Goal: Use online tool/utility: Utilize a website feature to perform a specific function

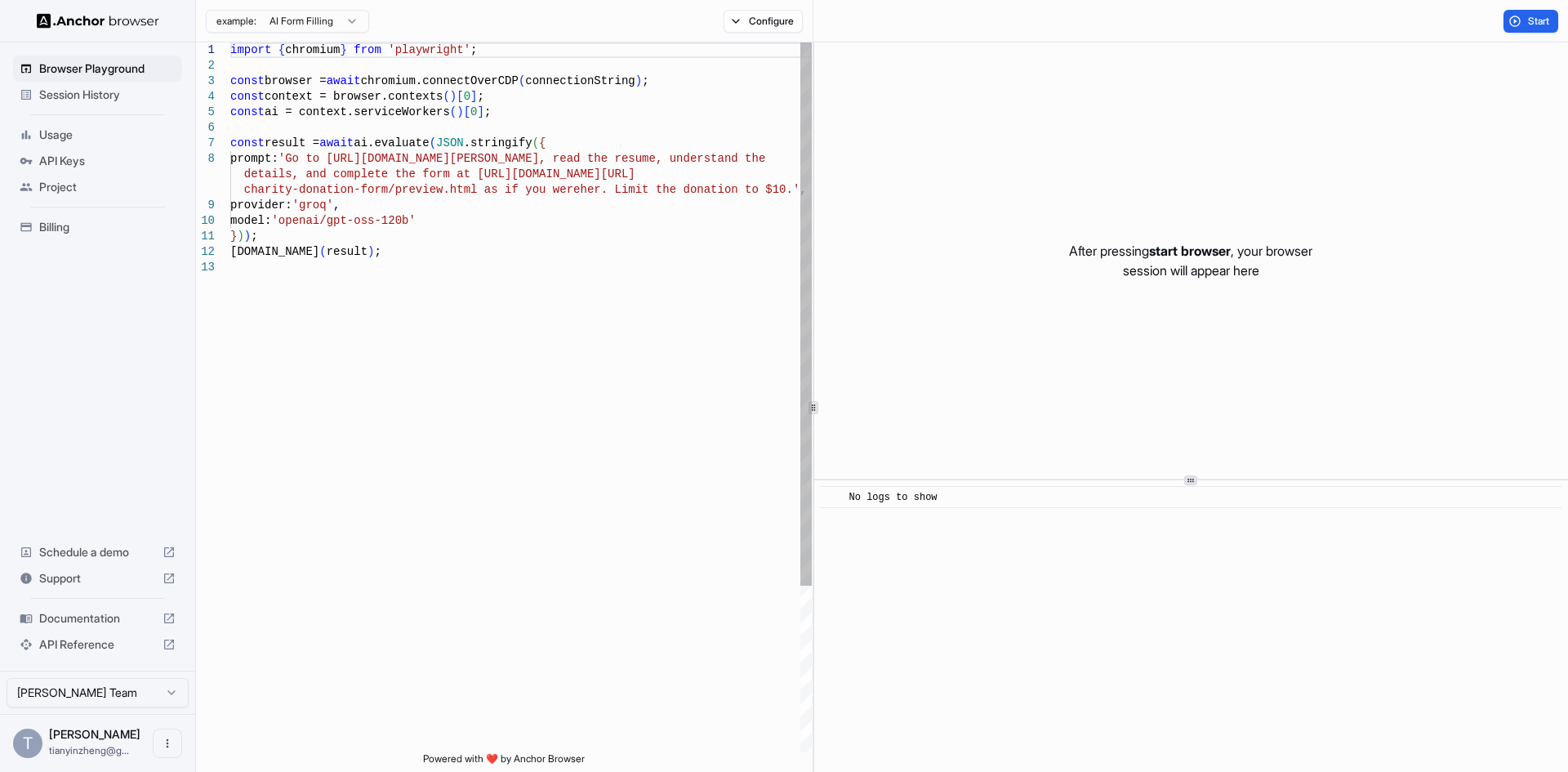
click at [492, 94] on div "import { chromium } from 'playwright' ; const browser = await chromium.connectO…" at bounding box center [520, 506] width 582 height 928
click at [448, 228] on div "import { chromium } from 'playwright' ; const browser = await chromium.connectO…" at bounding box center [520, 506] width 582 height 928
click at [361, 161] on div "import { chromium } from 'playwright' ; const browser = await chromium.connectO…" at bounding box center [520, 506] width 582 height 928
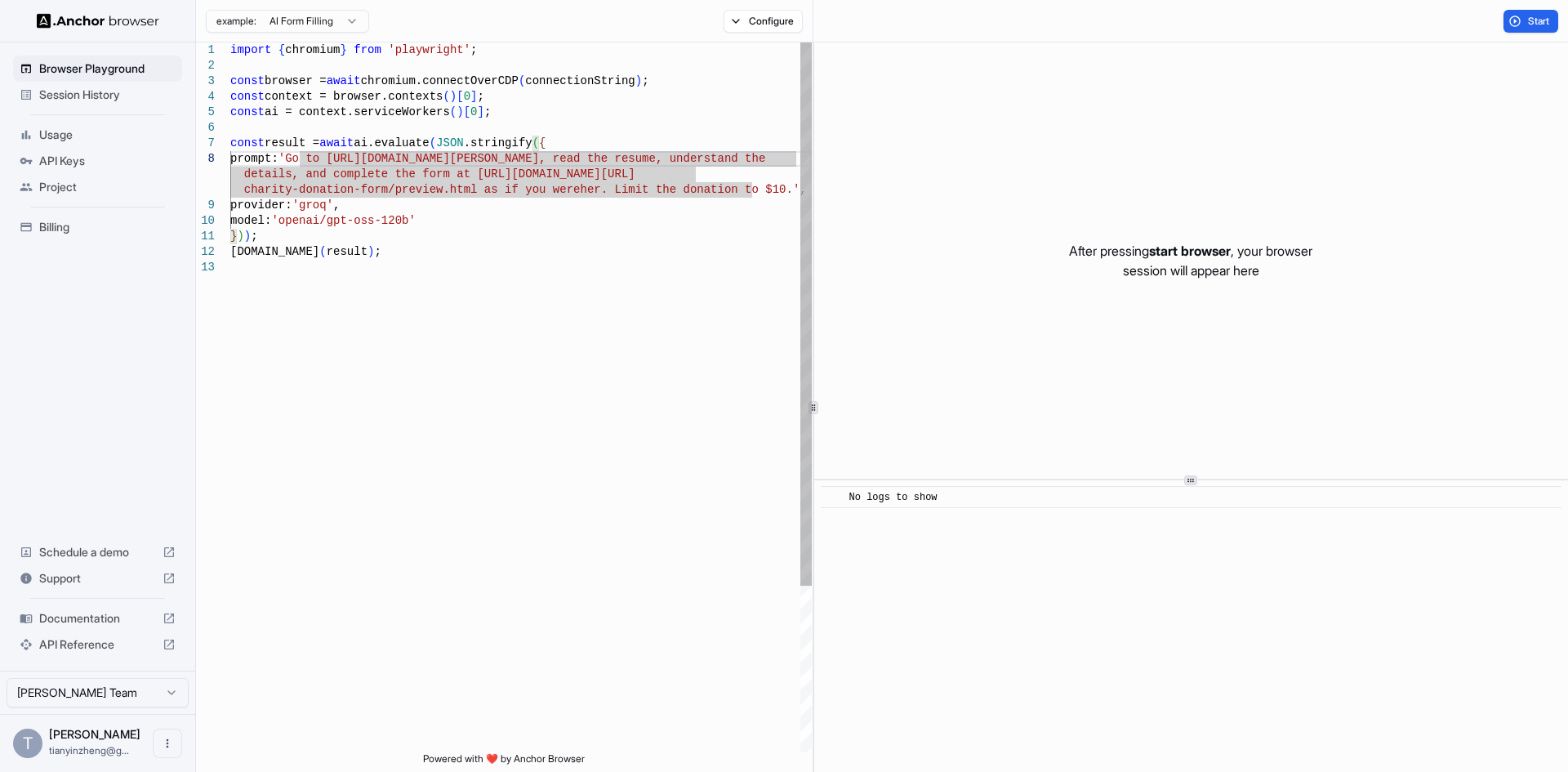
click at [671, 160] on div "import { chromium } from 'playwright' ; const browser = await chromium.connectO…" at bounding box center [520, 506] width 582 height 928
click at [736, 170] on div "import { chromium } from 'playwright' ; const browser = await chromium.connectO…" at bounding box center [520, 506] width 582 height 928
click at [477, 171] on div "import { chromium } from 'playwright' ; const browser = await chromium.connectO…" at bounding box center [520, 506] width 582 height 928
click at [593, 188] on div "import { chromium } from 'playwright' ; const browser = await chromium.connectO…" at bounding box center [520, 506] width 582 height 928
click at [405, 206] on div "import { chromium } from 'playwright' ; const browser = await chromium.connectO…" at bounding box center [520, 506] width 582 height 928
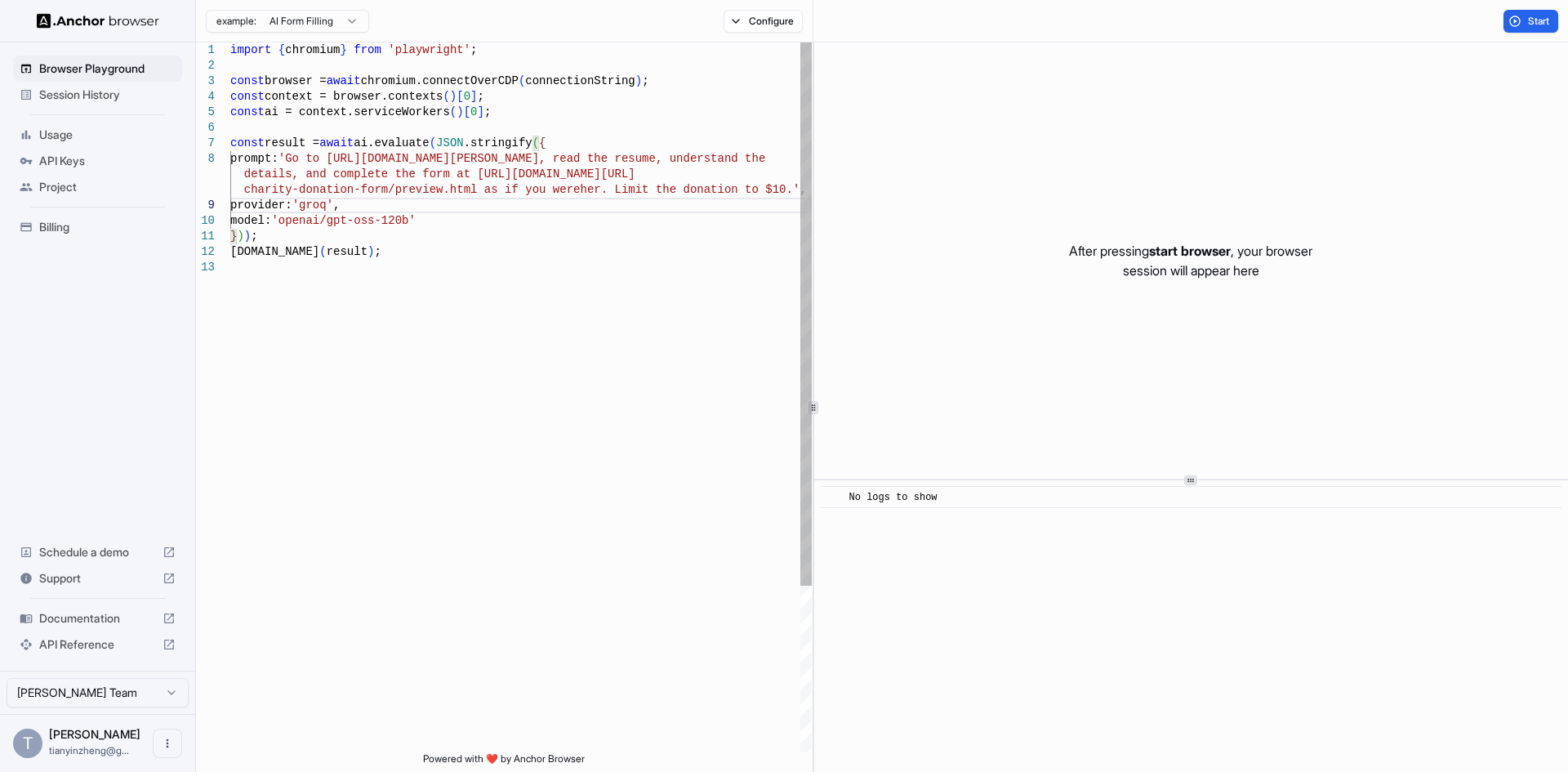
click at [322, 208] on div "import { chromium } from 'playwright' ; const browser = await chromium.connectO…" at bounding box center [520, 506] width 582 height 928
click at [371, 206] on div "import { chromium } from 'playwright' ; const browser = await chromium.connectO…" at bounding box center [520, 506] width 582 height 928
click at [328, 203] on div "import { chromium } from 'playwright' ; const browser = await chromium.connectO…" at bounding box center [520, 506] width 582 height 928
click at [309, 225] on div "import { chromium } from 'playwright' ; const browser = await chromium.connectO…" at bounding box center [520, 506] width 582 height 928
click at [439, 218] on div "import { chromium } from 'playwright' ; const browser = await chromium.connectO…" at bounding box center [520, 506] width 582 height 928
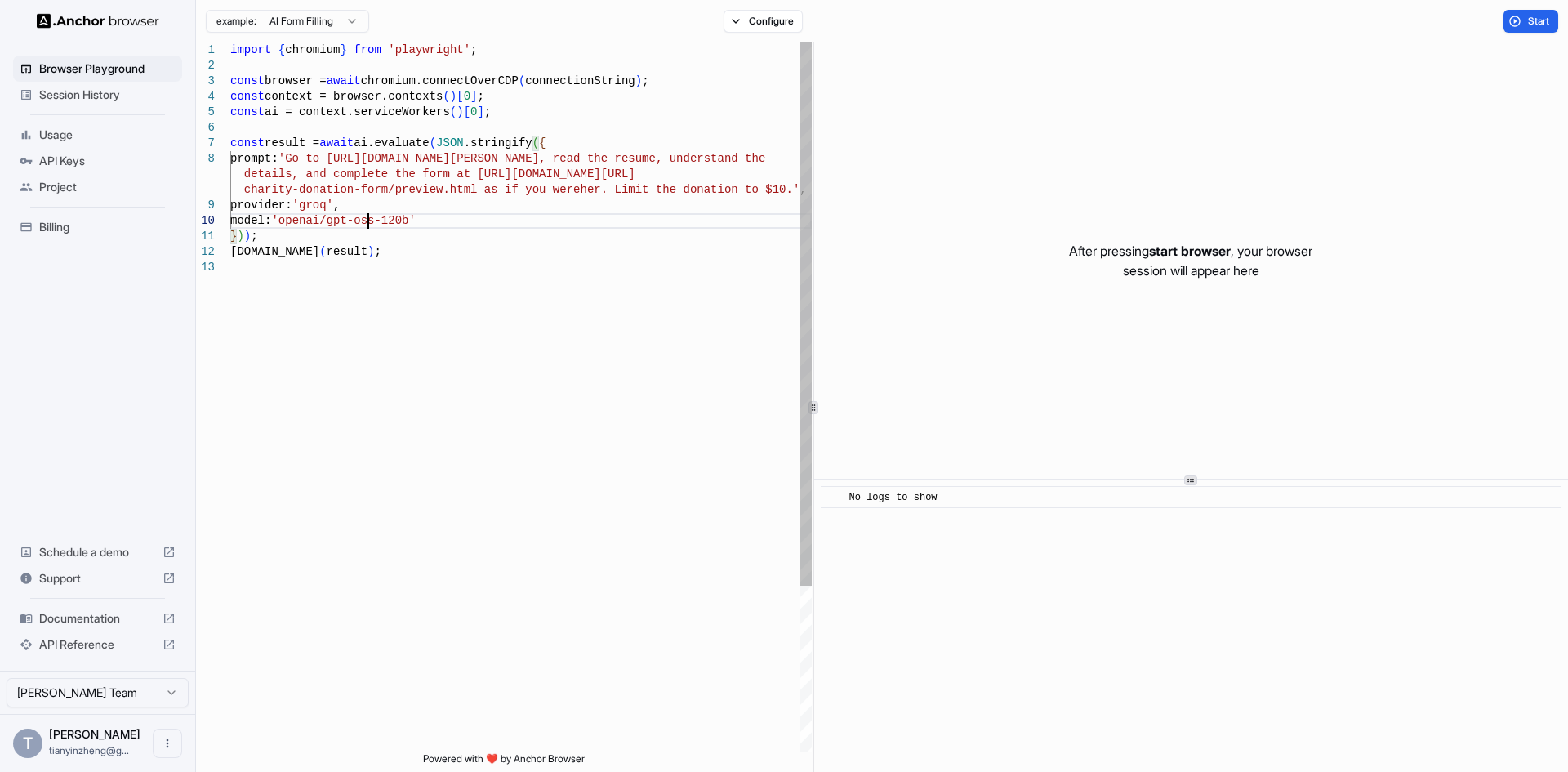
click at [368, 220] on div "import { chromium } from 'playwright' ; const browser = await chromium.connectO…" at bounding box center [520, 506] width 582 height 928
click at [284, 230] on div "import { chromium } from 'playwright' ; const browser = await chromium.connectO…" at bounding box center [520, 506] width 582 height 928
click at [324, 208] on div "import { chromium } from 'playwright' ; const browser = await chromium.connectO…" at bounding box center [520, 506] width 582 height 928
click at [357, 204] on div "import { chromium } from 'playwright' ; const browser = await chromium.connectO…" at bounding box center [520, 506] width 582 height 928
click at [323, 235] on div "import { chromium } from 'playwright' ; const browser = await chromium.connectO…" at bounding box center [520, 506] width 582 height 928
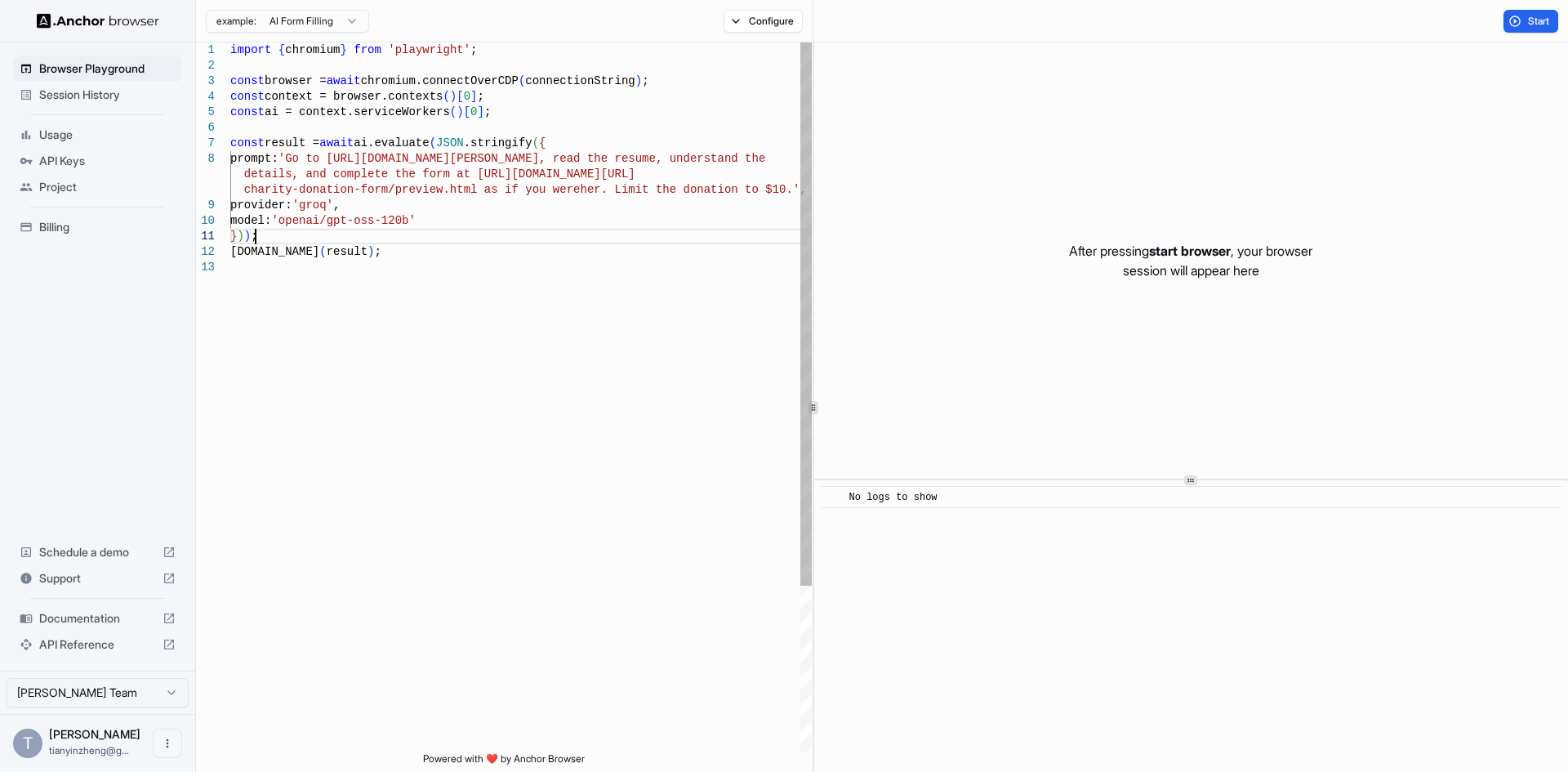
click at [388, 251] on div "import { chromium } from 'playwright' ; const browser = await chromium.connectO…" at bounding box center [520, 506] width 582 height 928
drag, startPoint x: 1117, startPoint y: 272, endPoint x: 1290, endPoint y: 278, distance: 173.1
click at [1287, 278] on p "After pressing start browser , your browser session will appear here" at bounding box center [1191, 260] width 243 height 39
click at [1305, 276] on p "After pressing start browser , your browser session will appear here" at bounding box center [1191, 260] width 243 height 39
drag, startPoint x: 1060, startPoint y: 246, endPoint x: 1158, endPoint y: 252, distance: 98.2
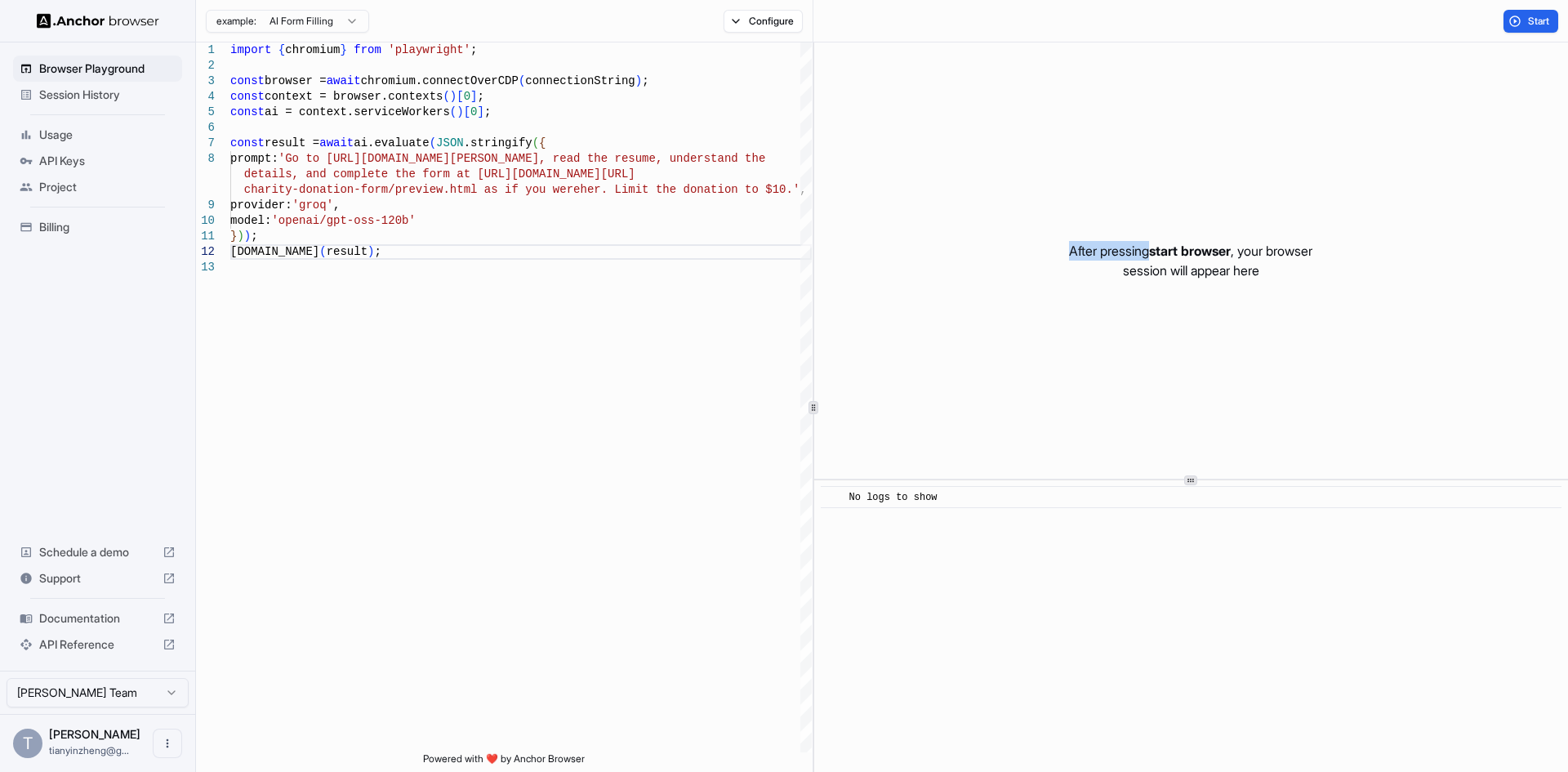
click at [1145, 254] on p "After pressing start browser , your browser session will appear here" at bounding box center [1191, 260] width 243 height 39
click at [1158, 252] on span "start browser" at bounding box center [1190, 251] width 82 height 17
click at [1111, 254] on p "After pressing start browser , your browser session will appear here" at bounding box center [1191, 260] width 243 height 39
click at [1177, 253] on span "start browser" at bounding box center [1190, 251] width 82 height 17
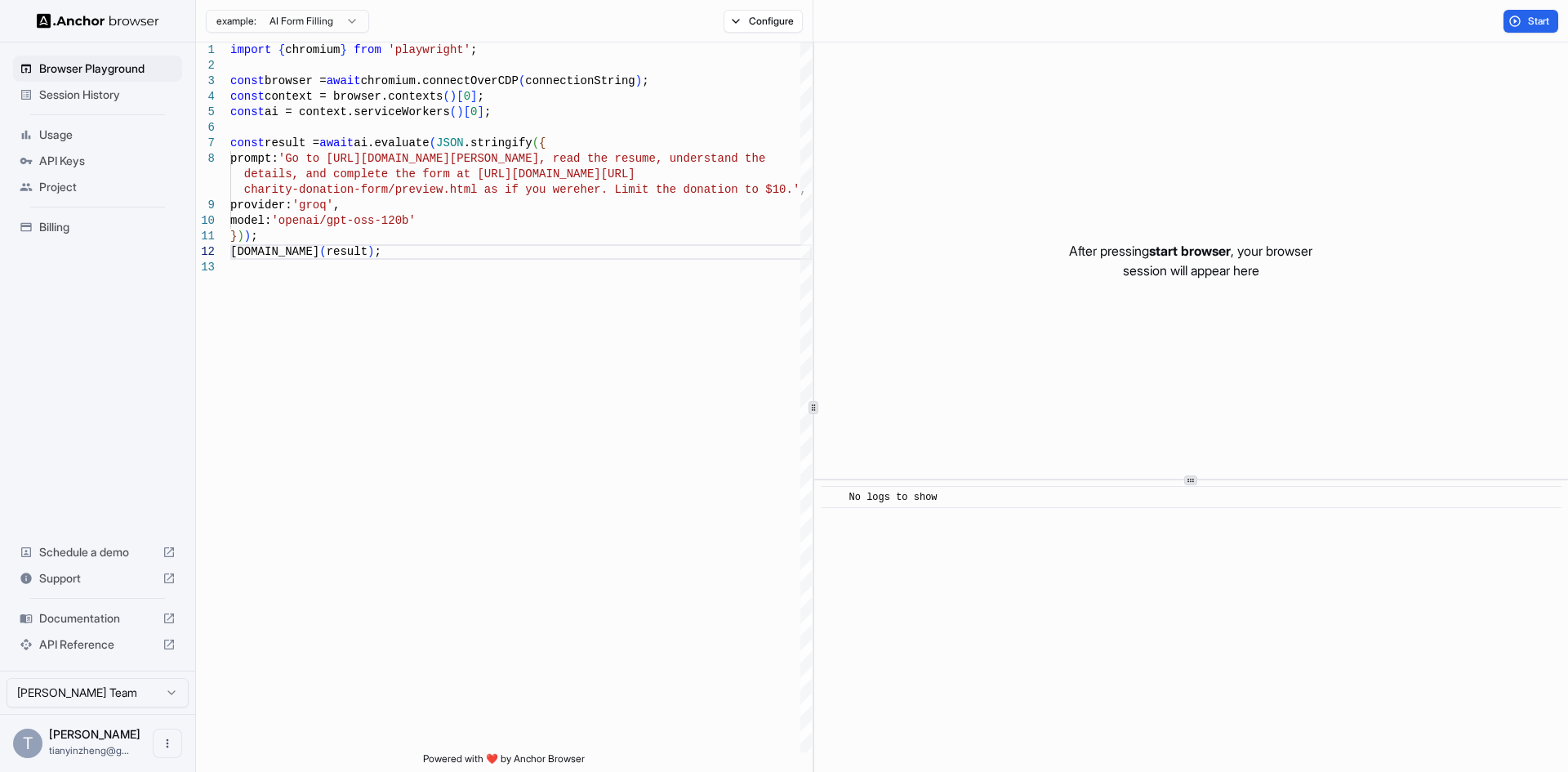
click at [1200, 253] on span "start browser" at bounding box center [1190, 251] width 82 height 17
click at [1283, 248] on p "After pressing start browser , your browser session will appear here" at bounding box center [1191, 260] width 243 height 39
drag, startPoint x: 1059, startPoint y: 249, endPoint x: 1085, endPoint y: 252, distance: 26.2
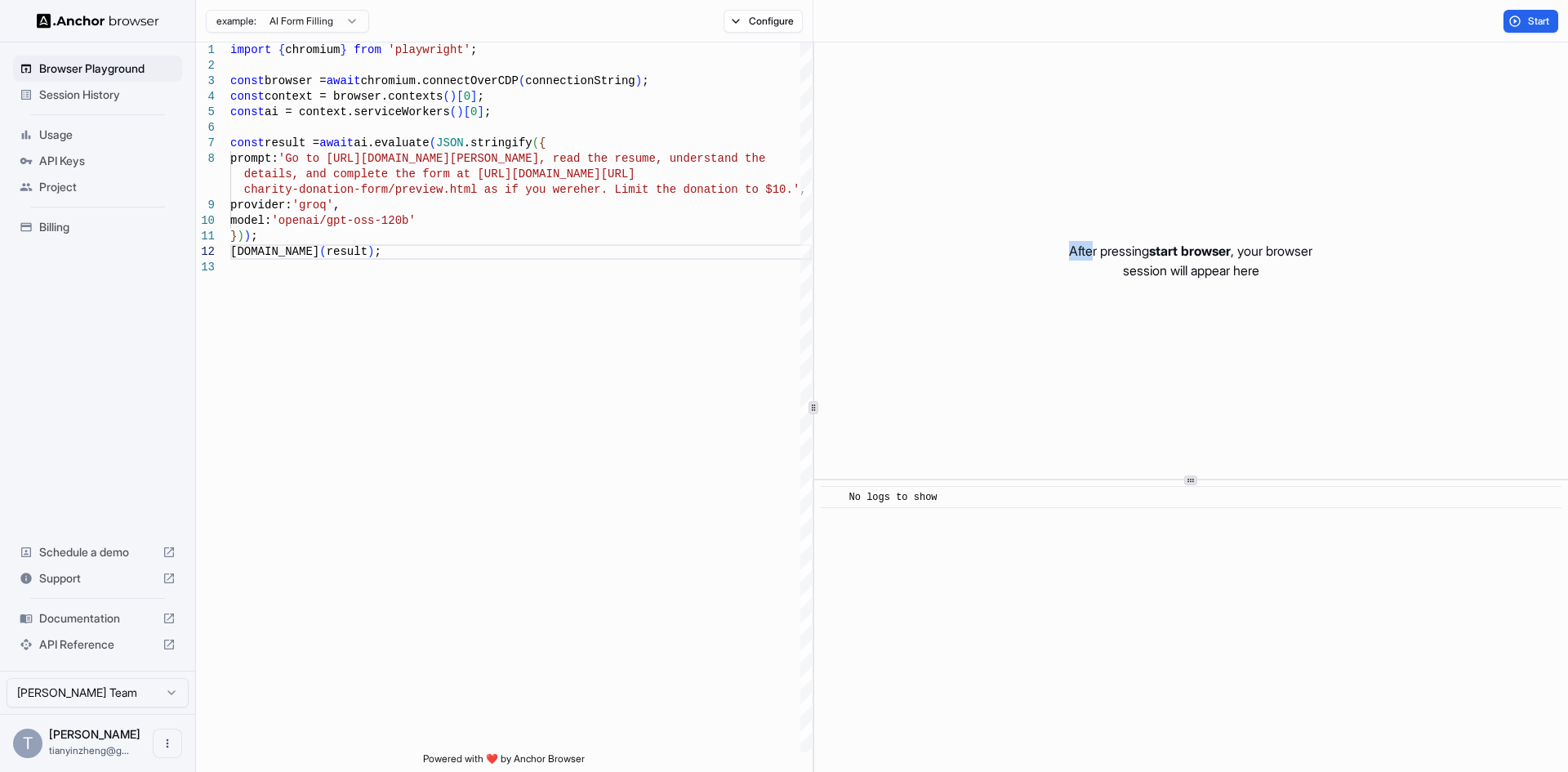
click at [1085, 252] on p "After pressing start browser , your browser session will appear here" at bounding box center [1191, 260] width 243 height 39
click at [1116, 252] on p "After pressing start browser , your browser session will appear here" at bounding box center [1191, 260] width 243 height 39
click at [1079, 245] on p "After pressing start browser , your browser session will appear here" at bounding box center [1191, 260] width 243 height 39
click at [1110, 255] on p "After pressing start browser , your browser session will appear here" at bounding box center [1191, 260] width 243 height 39
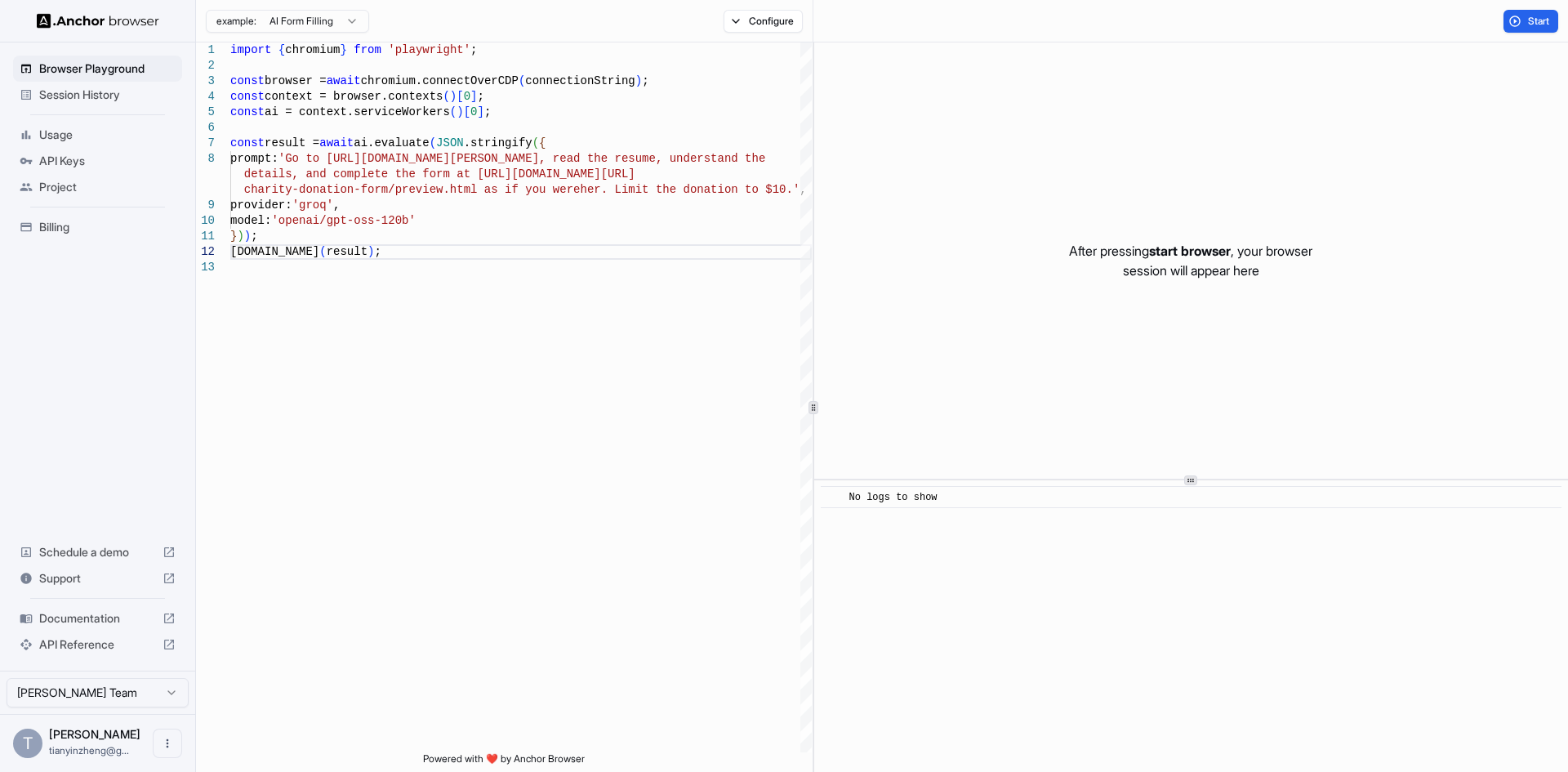
drag, startPoint x: 1110, startPoint y: 255, endPoint x: 1146, endPoint y: 255, distance: 36.0
click at [1110, 255] on p "After pressing start browser , your browser session will appear here" at bounding box center [1191, 260] width 243 height 39
click at [1191, 249] on span "start browser" at bounding box center [1190, 251] width 82 height 17
click at [1178, 252] on span "start browser" at bounding box center [1190, 251] width 82 height 17
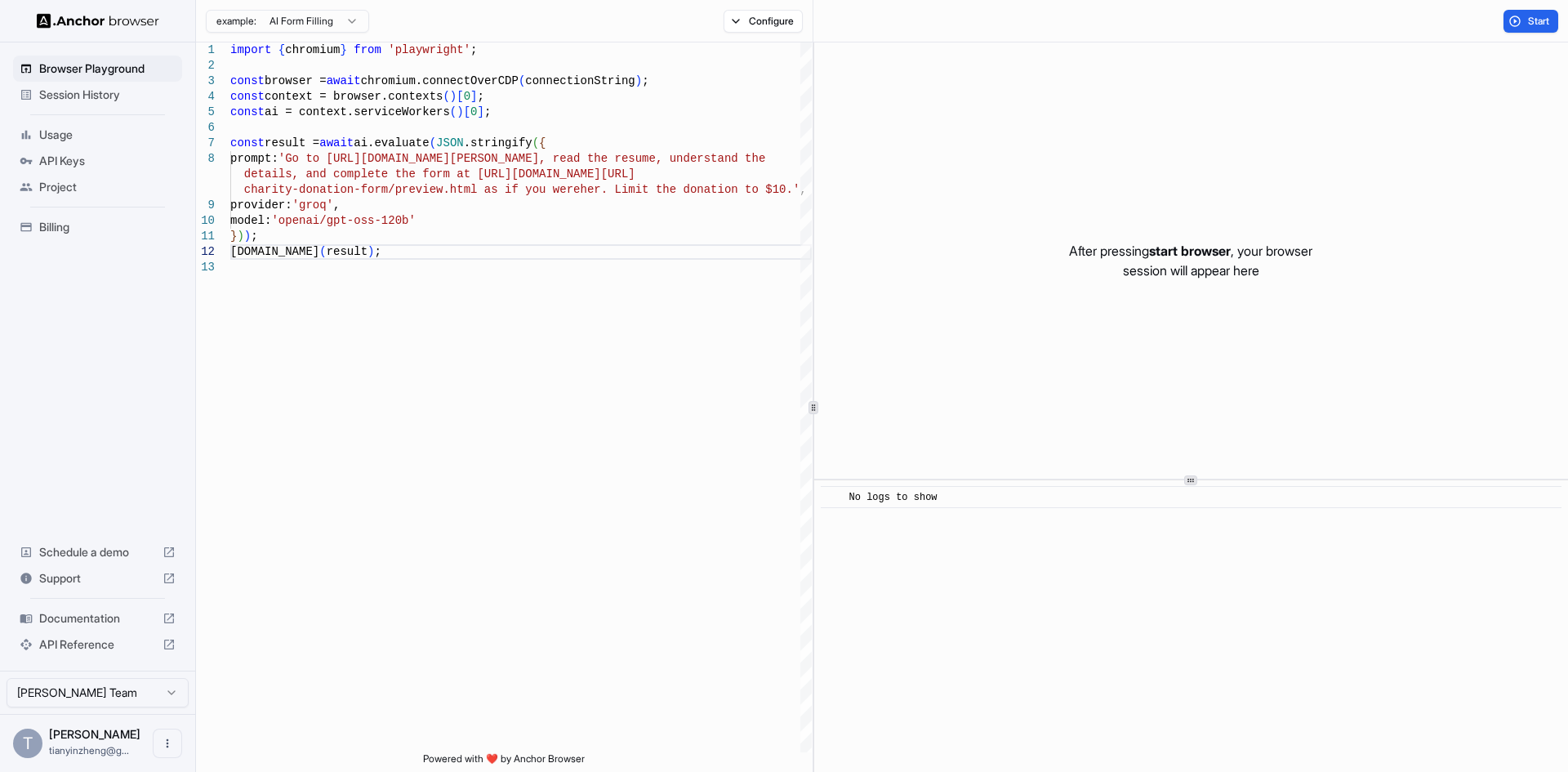
click at [1297, 248] on p "After pressing start browser , your browser session will appear here" at bounding box center [1191, 260] width 243 height 39
click at [1294, 252] on p "After pressing start browser , your browser session will appear here" at bounding box center [1191, 260] width 243 height 39
click at [1129, 271] on p "After pressing start browser , your browser session will appear here" at bounding box center [1191, 260] width 243 height 39
click at [1217, 271] on p "After pressing start browser , your browser session will appear here" at bounding box center [1191, 260] width 243 height 39
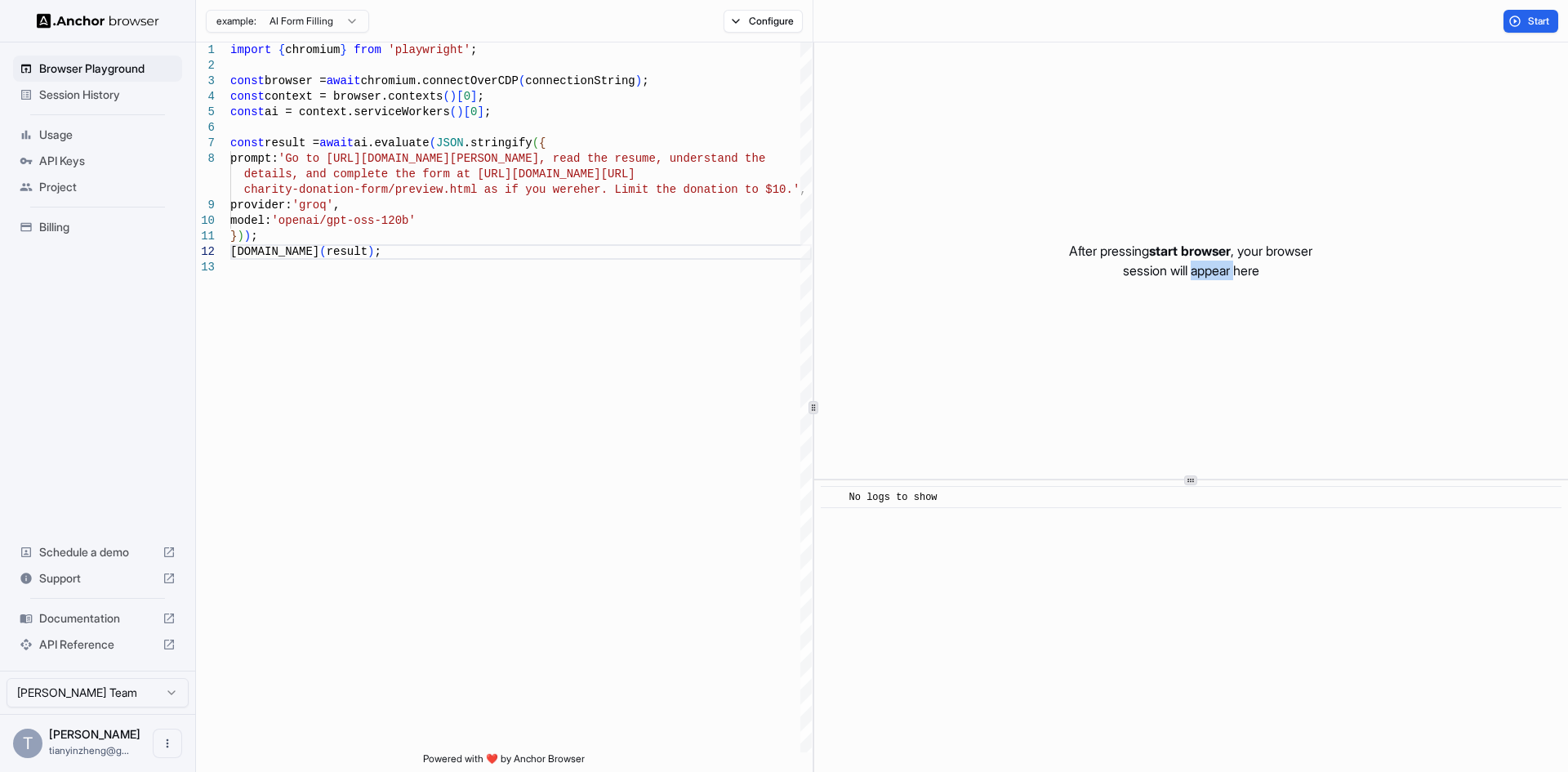
click at [1217, 271] on p "After pressing start browser , your browser session will appear here" at bounding box center [1191, 260] width 243 height 39
click at [1289, 284] on div "After pressing start browser , your browser session will appear here" at bounding box center [1191, 260] width 754 height 436
click at [1527, 31] on button "Start" at bounding box center [1531, 22] width 55 height 23
click at [1192, 487] on icon at bounding box center [1191, 484] width 8 height 8
click at [1524, 17] on button "Start" at bounding box center [1531, 22] width 55 height 23
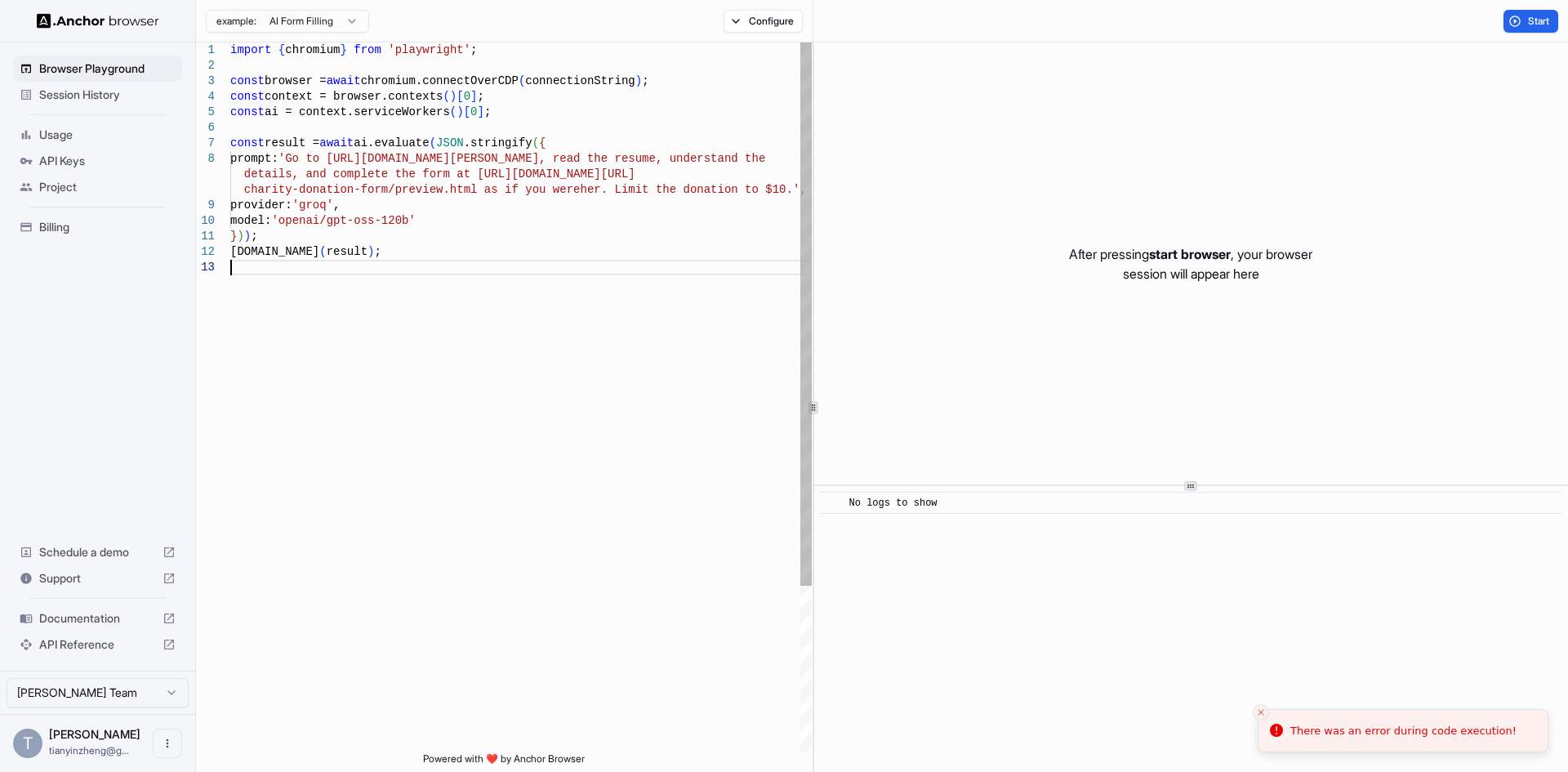
click at [496, 432] on div "import { chromium } from 'playwright' ; const browser = await chromium.connectO…" at bounding box center [520, 506] width 582 height 928
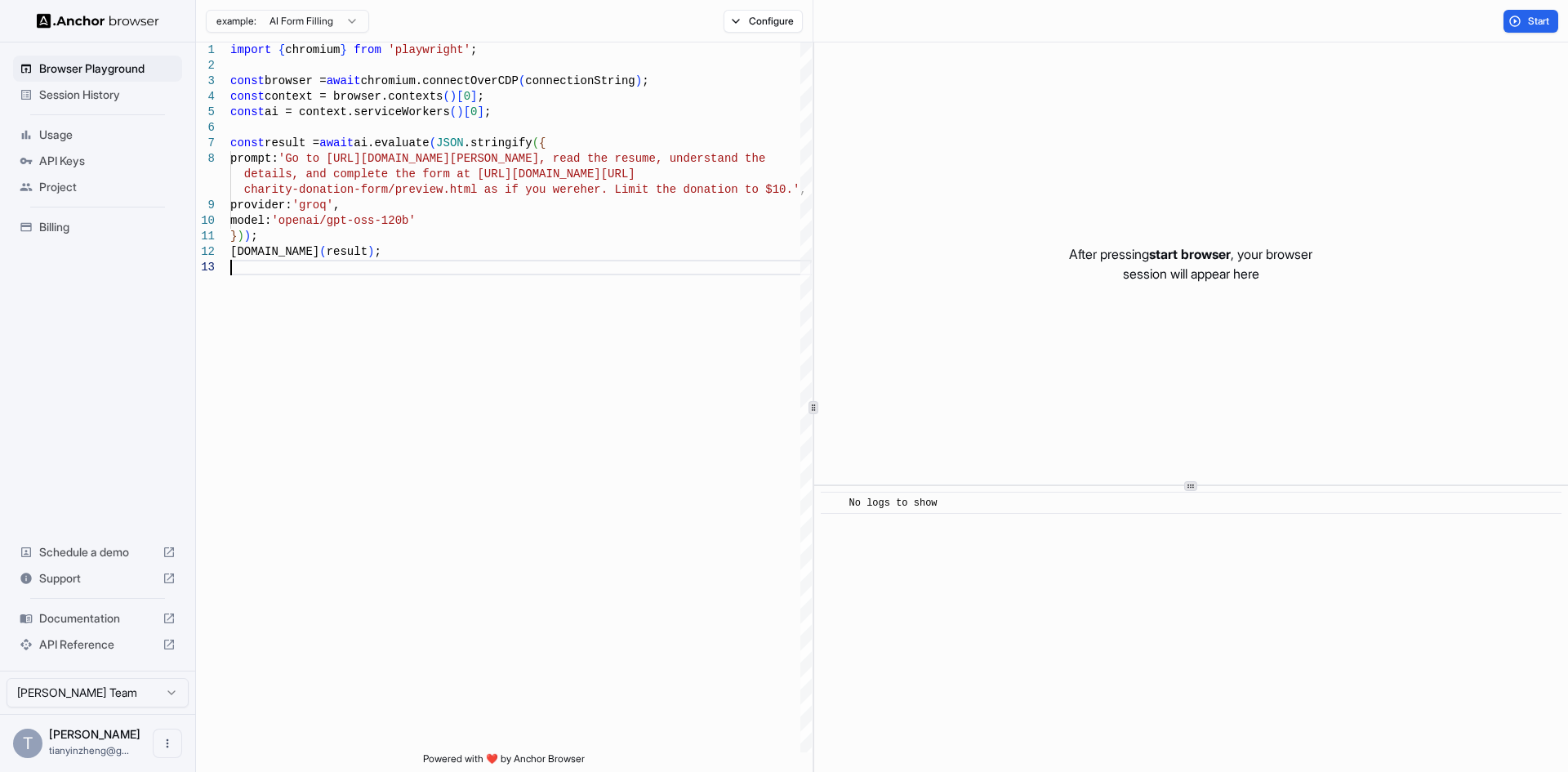
click at [317, 26] on html "**********" at bounding box center [784, 386] width 1568 height 772
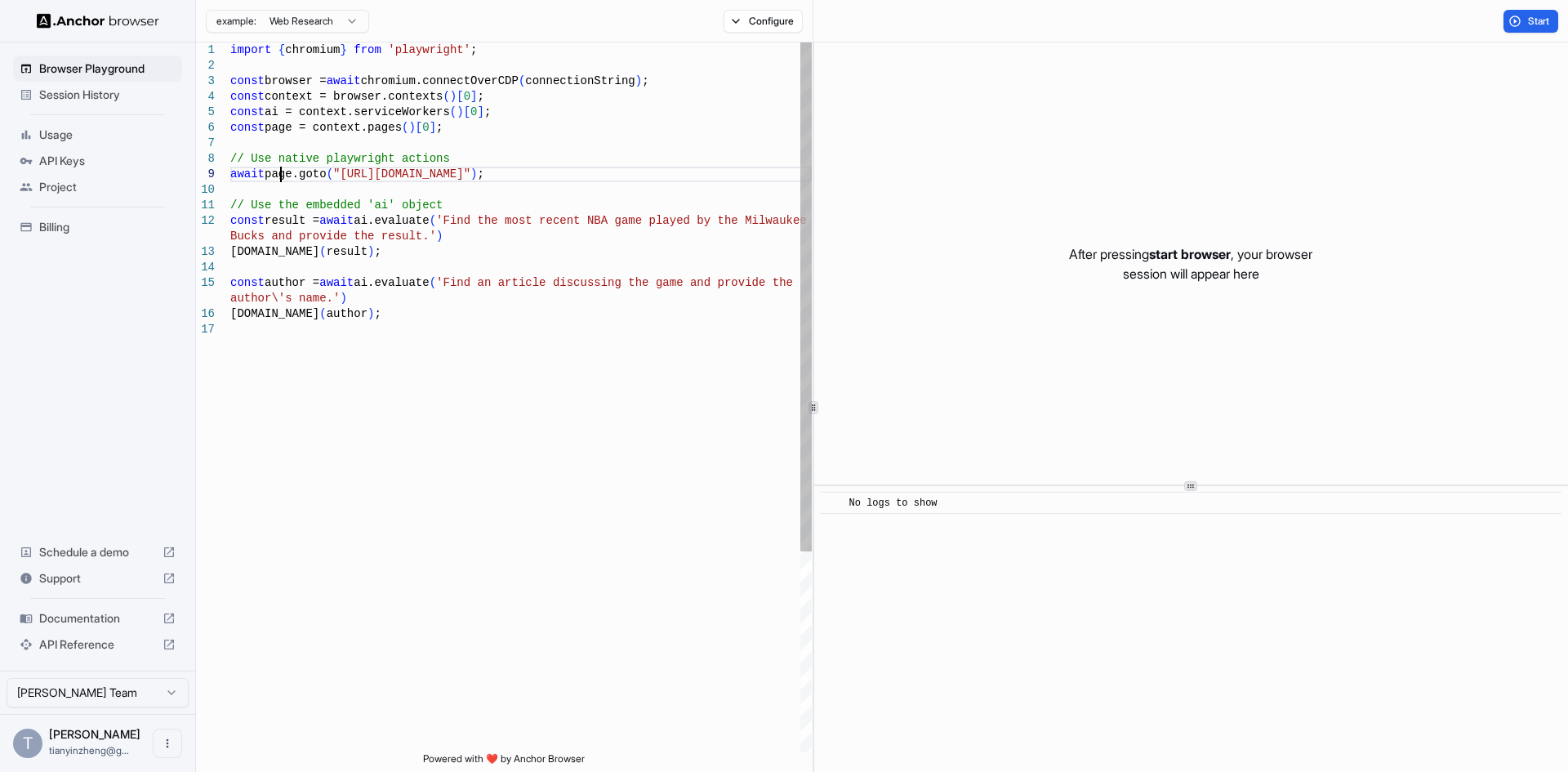
click at [283, 175] on div "import { chromium } from 'playwright' ; const browser = await chromium.connectO…" at bounding box center [520, 537] width 582 height 990
click at [312, 172] on div "import { chromium } from 'playwright' ; const browser = await chromium.connectO…" at bounding box center [520, 537] width 582 height 990
click at [583, 167] on div "import { chromium } from 'playwright' ; const browser = await chromium.connectO…" at bounding box center [520, 537] width 582 height 990
type textarea "**********"
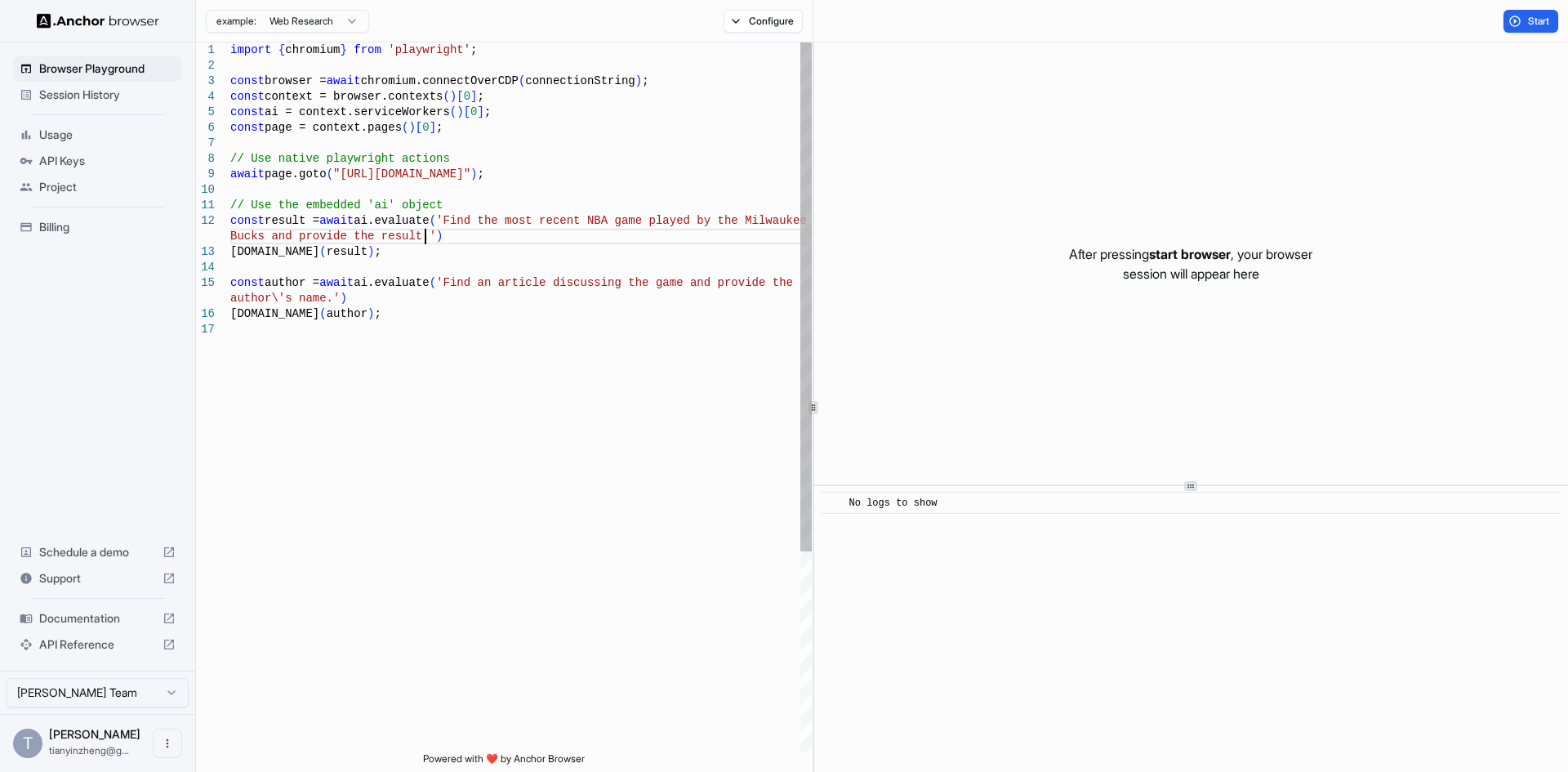
click at [472, 237] on div "import { chromium } from 'playwright' ; const browser = await chromium.connectO…" at bounding box center [520, 537] width 582 height 990
click at [405, 283] on div "import { chromium } from 'playwright' ; const browser = await chromium.connectO…" at bounding box center [520, 537] width 582 height 990
click at [370, 293] on div "import { chromium } from 'playwright' ; const browser = await chromium.connectO…" at bounding box center [520, 537] width 582 height 990
click at [463, 280] on div "import { chromium } from 'playwright' ; const browser = await chromium.connectO…" at bounding box center [520, 537] width 582 height 990
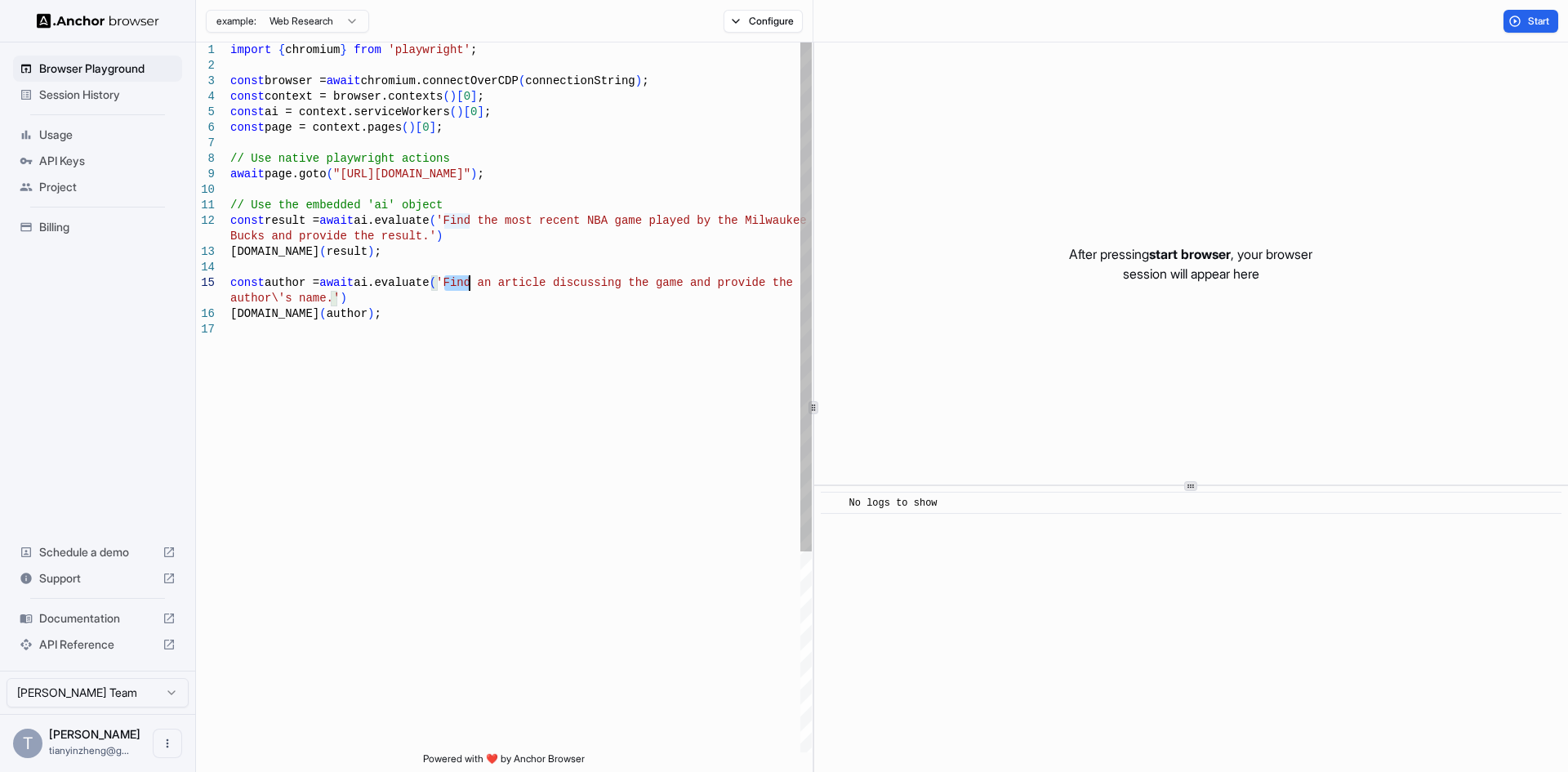
click at [463, 280] on div "import { chromium } from 'playwright' ; const browser = await chromium.connectO…" at bounding box center [520, 537] width 582 height 990
click at [522, 281] on div "import { chromium } from 'playwright' ; const browser = await chromium.connectO…" at bounding box center [520, 537] width 582 height 990
click at [570, 279] on div "import { chromium } from 'playwright' ; const browser = await chromium.connectO…" at bounding box center [520, 537] width 582 height 990
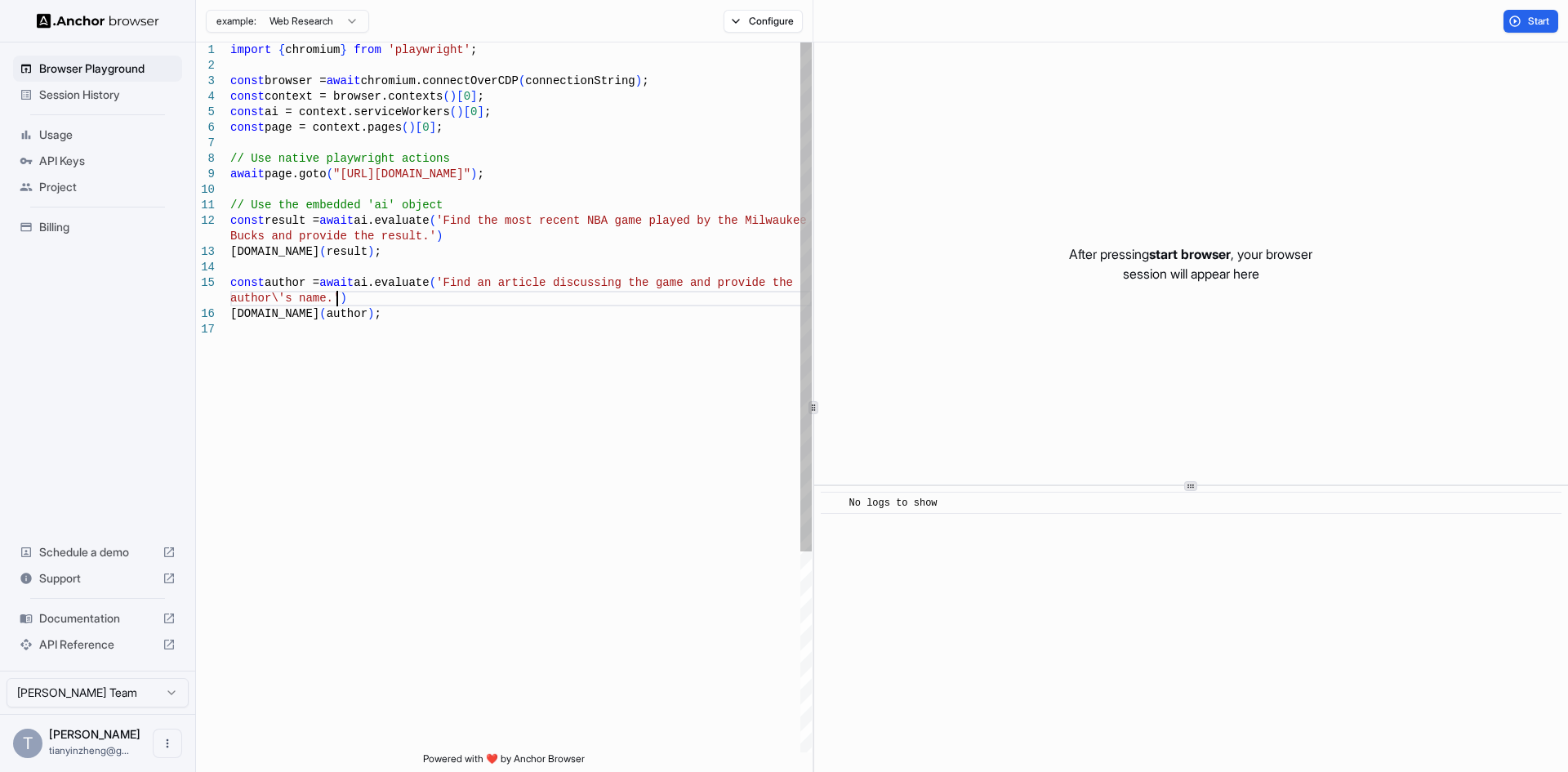
click at [530, 299] on div "import { chromium } from 'playwright' ; const browser = await chromium.connectO…" at bounding box center [520, 537] width 582 height 990
click at [583, 288] on div "import { chromium } from 'playwright' ; const browser = await chromium.connectO…" at bounding box center [520, 537] width 582 height 990
click at [304, 295] on div "import { chromium } from 'playwright' ; const browser = await chromium.connectO…" at bounding box center [520, 537] width 582 height 990
click at [370, 297] on div "import { chromium } from 'playwright' ; const browser = await chromium.connectO…" at bounding box center [520, 537] width 582 height 990
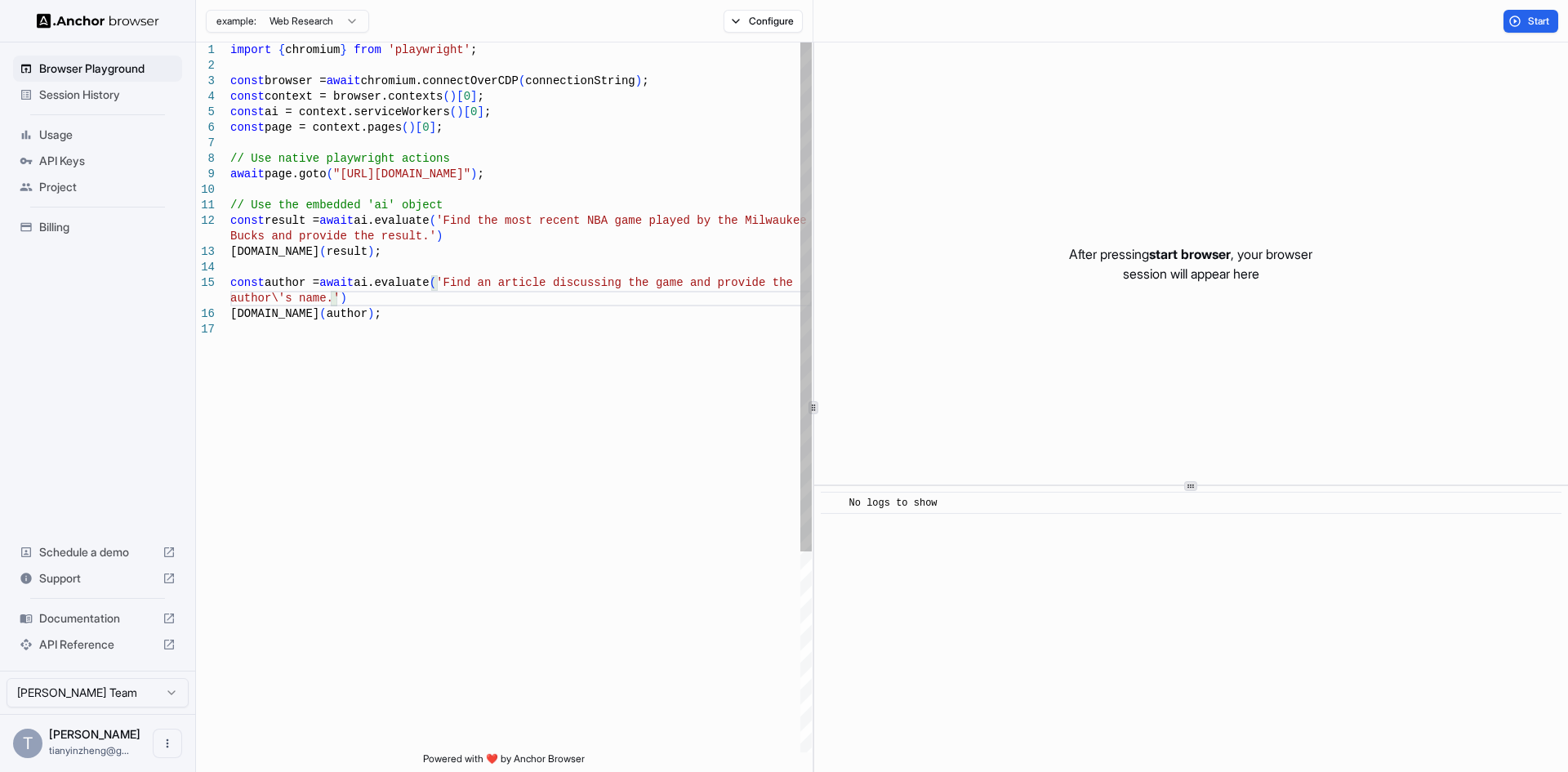
click at [327, 312] on div "import { chromium } from 'playwright' ; const browser = await chromium.connectO…" at bounding box center [520, 537] width 582 height 990
click at [396, 311] on div "import { chromium } from 'playwright' ; const browser = await chromium.connectO…" at bounding box center [520, 537] width 582 height 990
click at [372, 296] on div "import { chromium } from 'playwright' ; const browser = await chromium.connectO…" at bounding box center [520, 537] width 582 height 990
drag, startPoint x: 395, startPoint y: 296, endPoint x: 232, endPoint y: 289, distance: 163.2
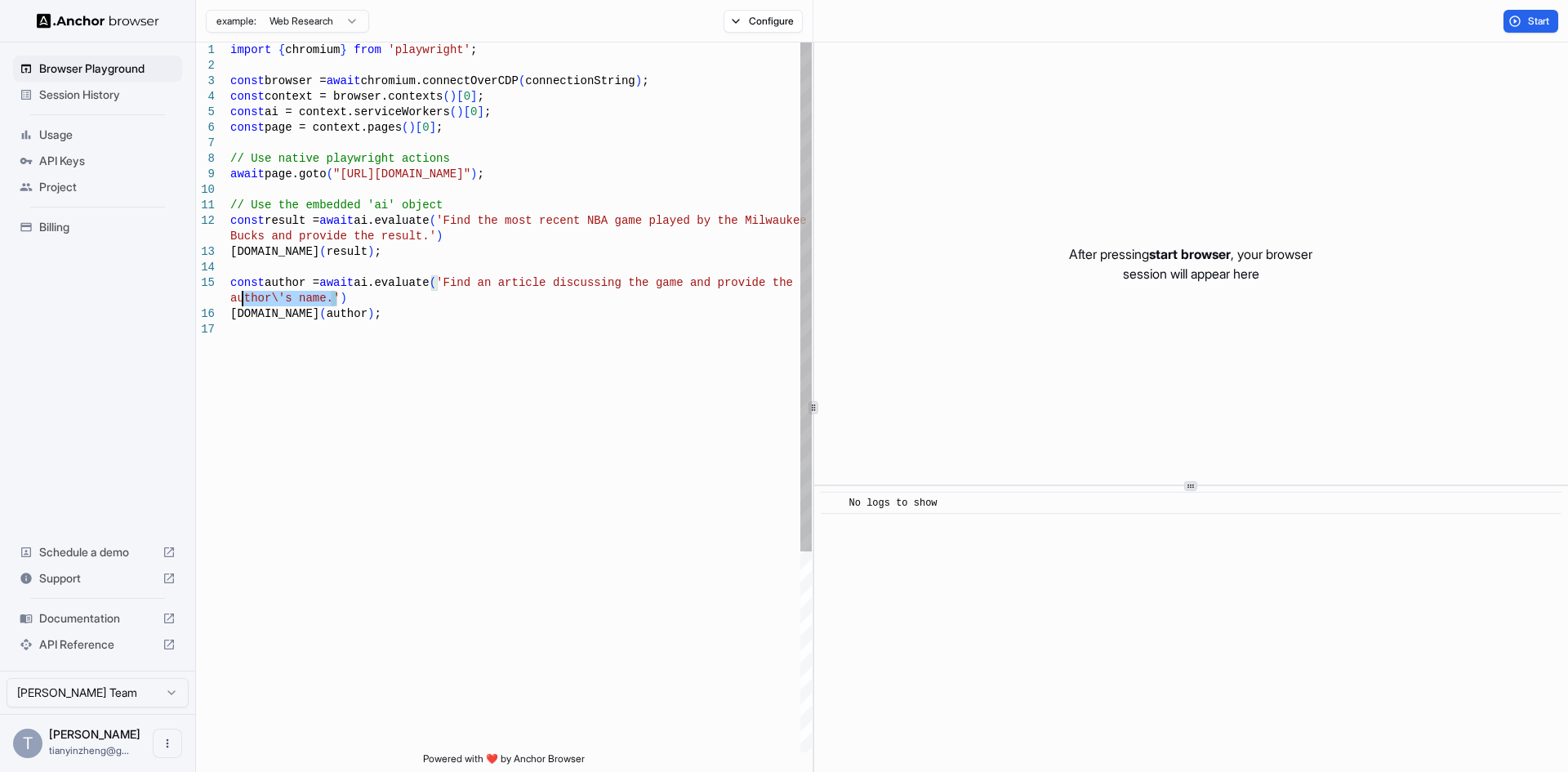
click at [232, 289] on div "import { chromium } from 'playwright' ; const browser = await chromium.connectO…" at bounding box center [520, 537] width 582 height 990
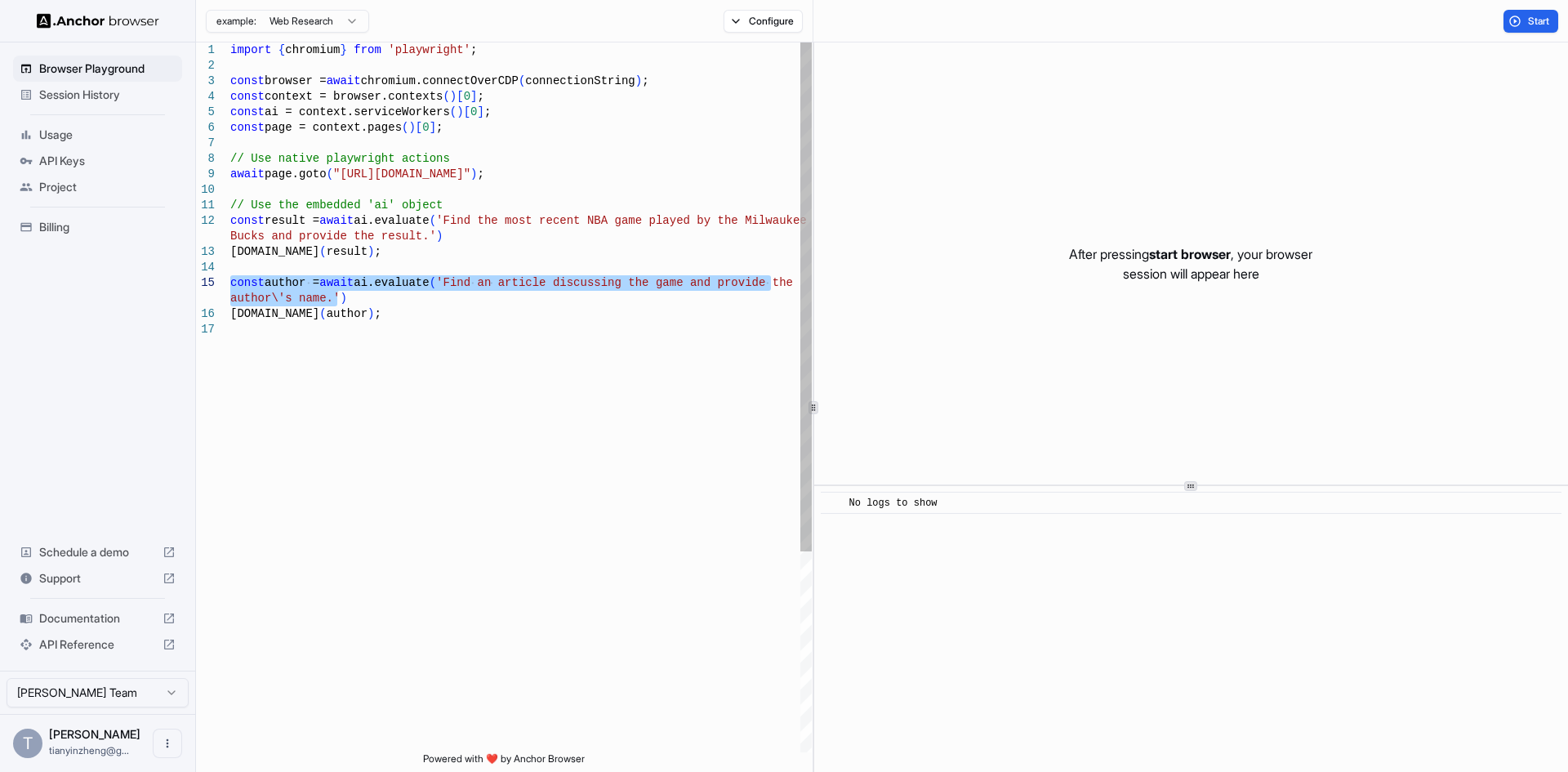
click at [402, 314] on div "import { chromium } from 'playwright' ; const browser = await chromium.connectO…" at bounding box center [520, 537] width 582 height 990
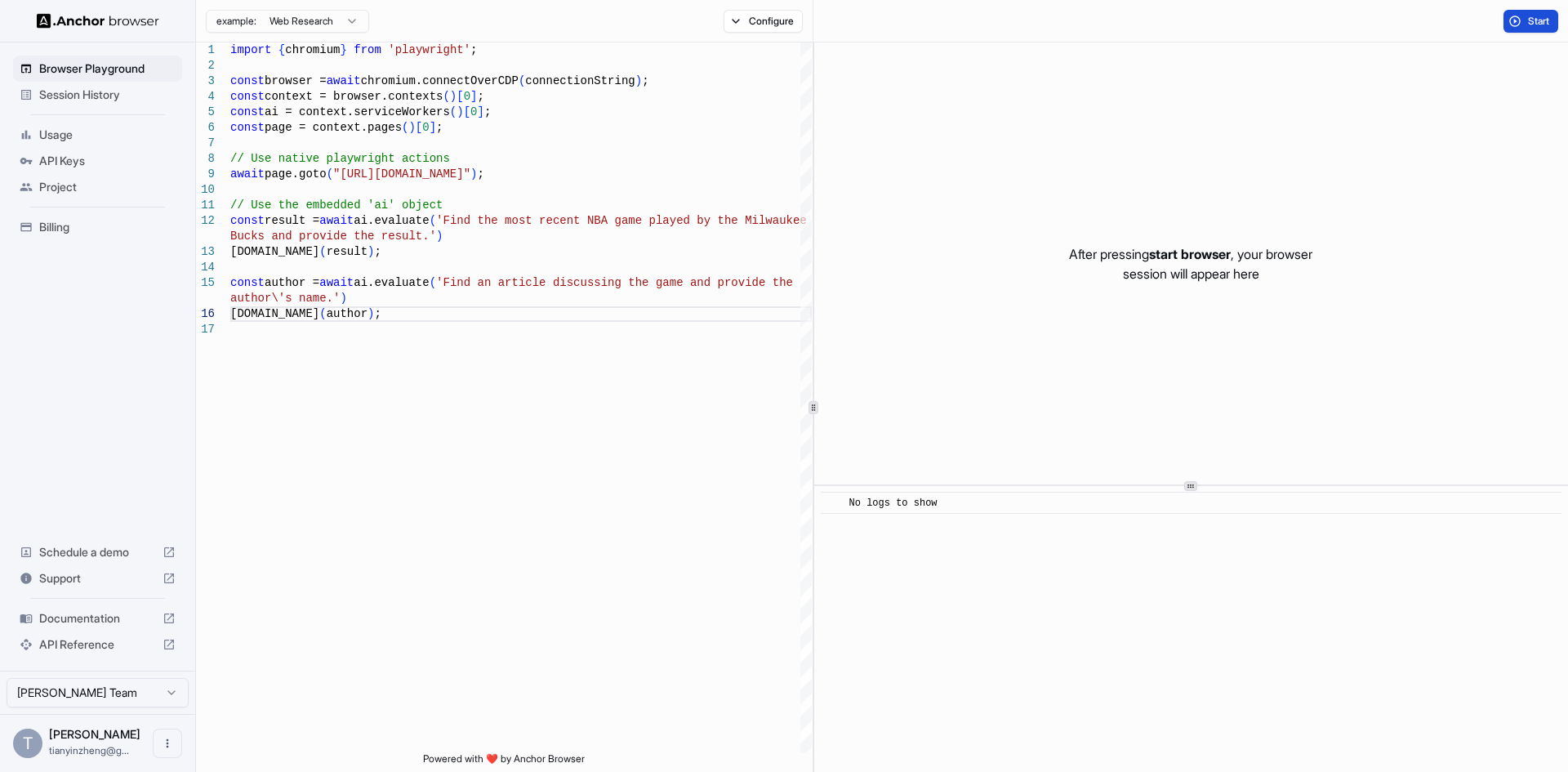
click at [1523, 17] on button "Start" at bounding box center [1531, 22] width 55 height 23
